Goal: Information Seeking & Learning: Check status

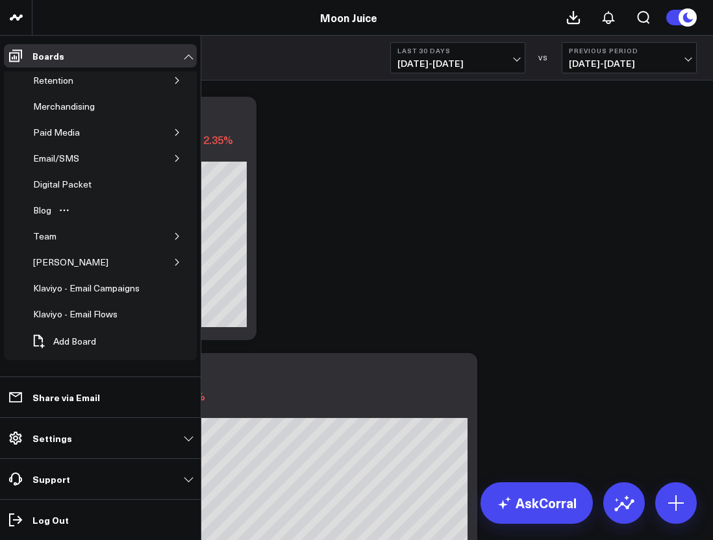
scroll to position [88, 0]
click at [83, 311] on div "Klaviyo - Email Flows" at bounding box center [75, 314] width 91 height 16
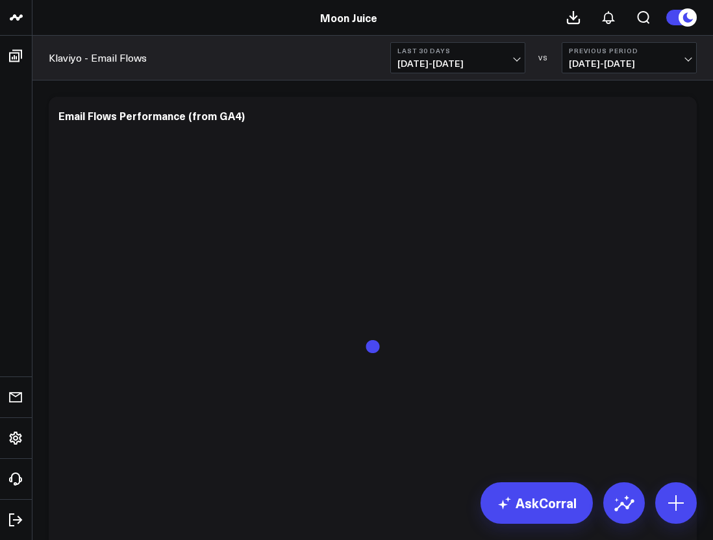
click at [445, 79] on div "Klaviyo - Email Flows Last 30 Days [DATE] - [DATE] VS Previous Period [DATE] - …" at bounding box center [372, 58] width 680 height 45
click at [446, 67] on span "[DATE] - [DATE]" at bounding box center [457, 63] width 121 height 10
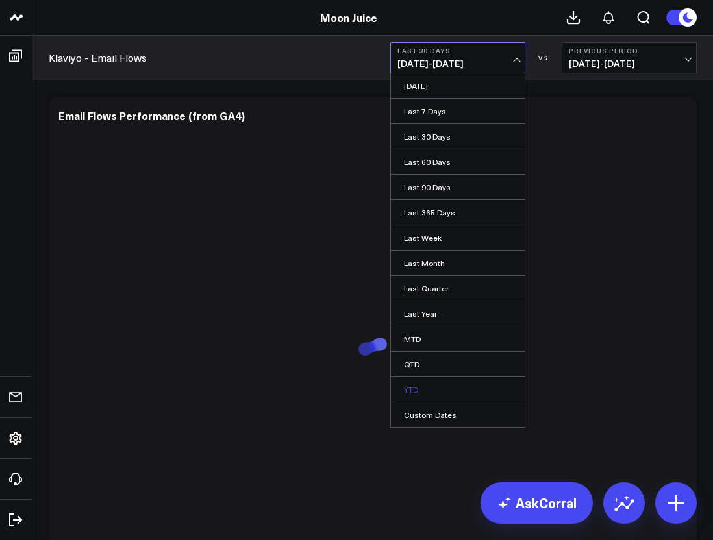
click at [438, 382] on link "YTD" at bounding box center [458, 389] width 134 height 25
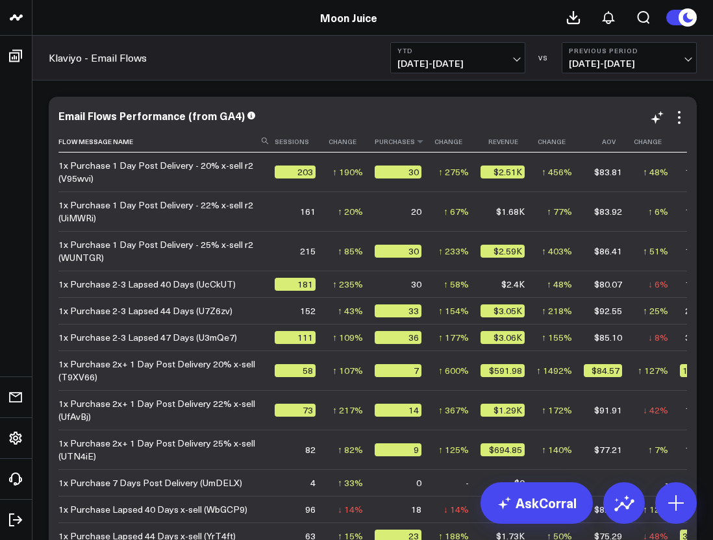
click at [393, 143] on th "Purchases" at bounding box center [403, 141] width 58 height 21
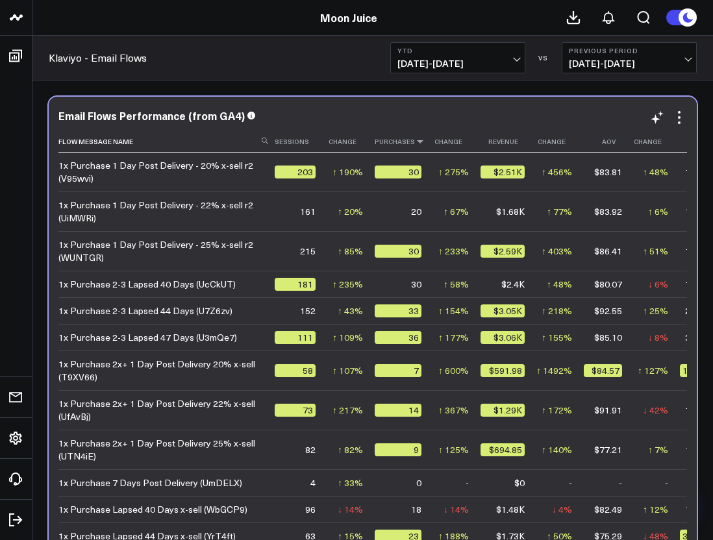
click at [415, 143] on icon at bounding box center [420, 142] width 10 height 8
